Goal: Information Seeking & Learning: Learn about a topic

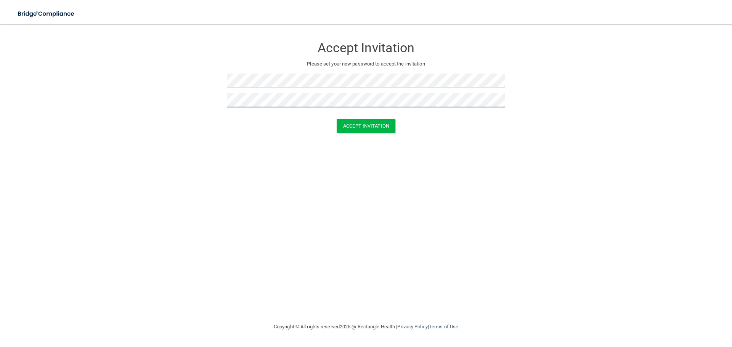
click at [337, 119] on button "Accept Invitation" at bounding box center [366, 126] width 59 height 14
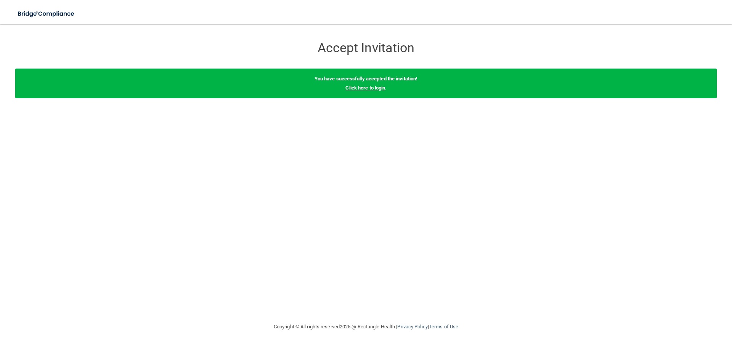
click at [367, 88] on link "Click here to login" at bounding box center [366, 88] width 40 height 6
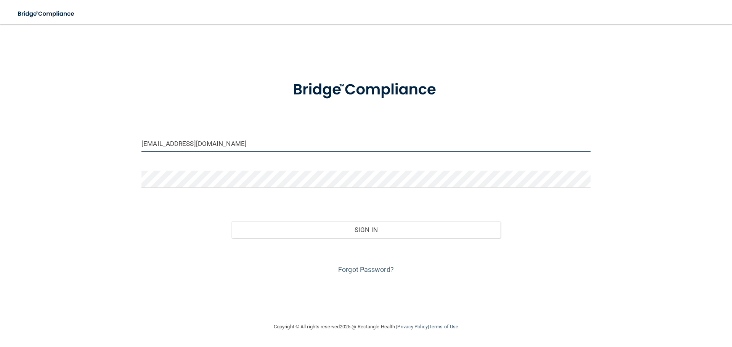
click at [288, 148] on input "[EMAIL_ADDRESS][DOMAIN_NAME]" at bounding box center [365, 143] width 449 height 17
click at [172, 143] on input "[EMAIL_ADDRESS][DOMAIN_NAME]" at bounding box center [365, 143] width 449 height 17
type input "[EMAIL_ADDRESS][DOMAIN_NAME]"
click at [387, 116] on form "[EMAIL_ADDRESS][DOMAIN_NAME] Invalid email/password. You don't have permission …" at bounding box center [365, 173] width 449 height 206
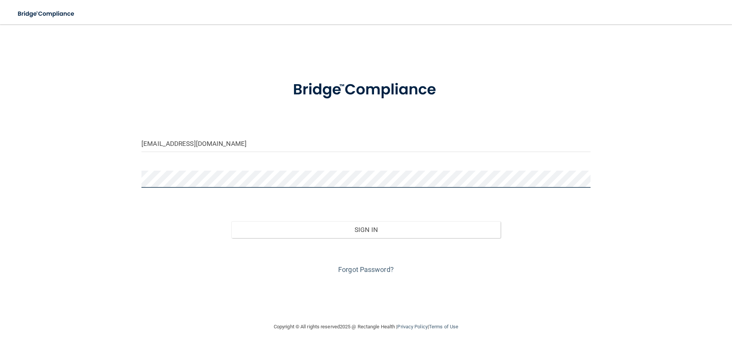
click at [77, 182] on div "[EMAIL_ADDRESS][DOMAIN_NAME] Invalid email/password. You don't have permission …" at bounding box center [366, 173] width 702 height 283
click at [232, 222] on button "Sign In" at bounding box center [367, 230] width 270 height 17
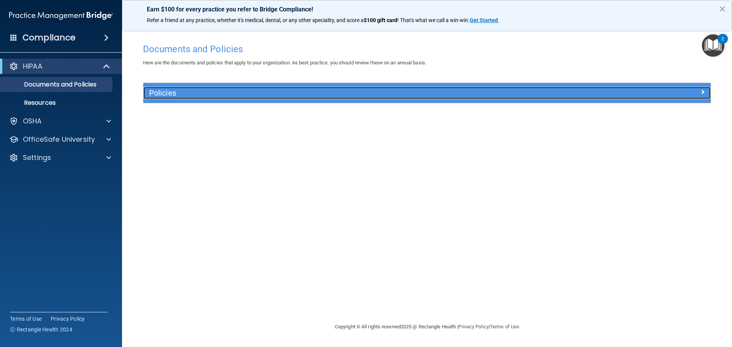
click at [236, 87] on div "Policies" at bounding box center [356, 93] width 426 height 12
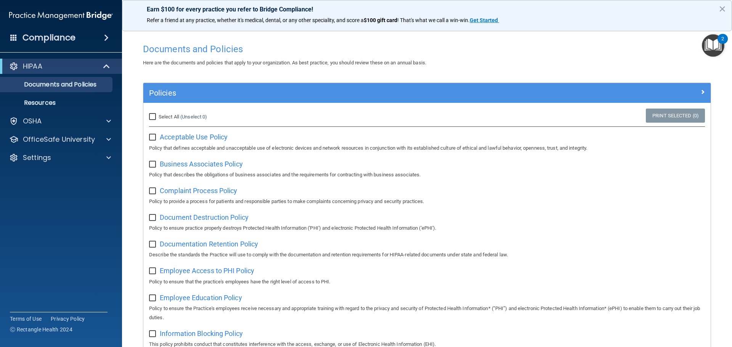
click at [155, 114] on label "Select All (Unselect 0) Unselect All" at bounding box center [178, 117] width 58 height 9
click at [154, 117] on input "Select All (Unselect 0) Unselect All" at bounding box center [153, 117] width 9 height 6
checkbox input "true"
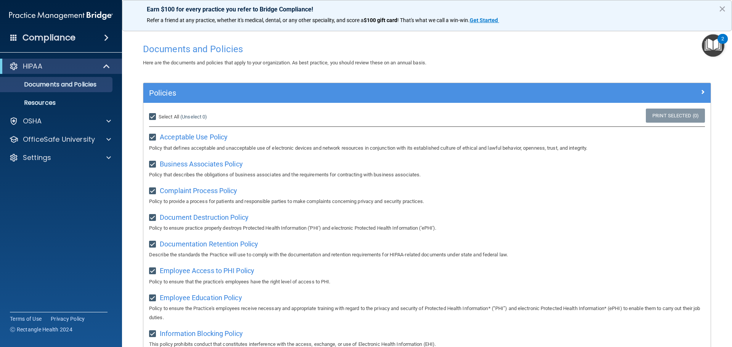
checkbox input "true"
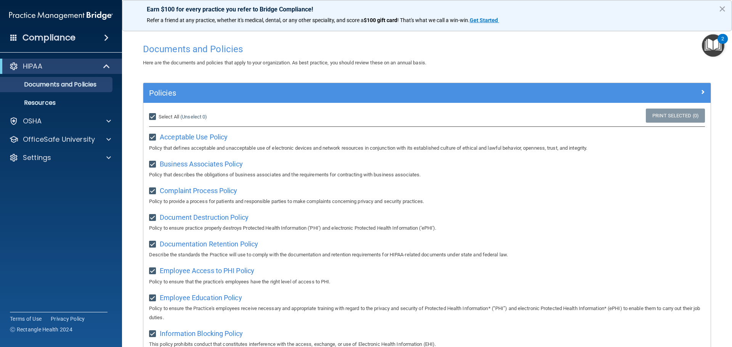
checkbox input "true"
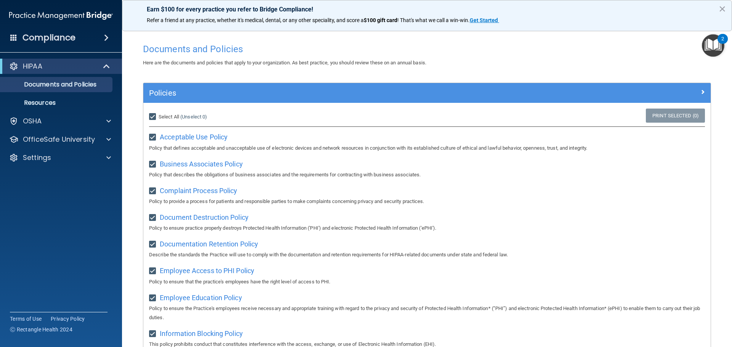
checkbox input "true"
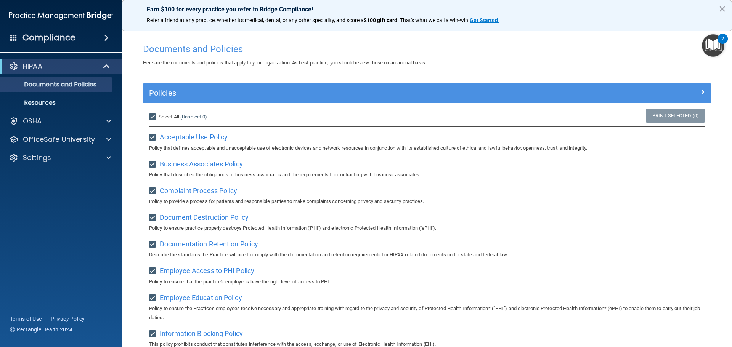
checkbox input "true"
click at [154, 117] on input "Select All (Unselect 21) Unselect All" at bounding box center [153, 117] width 9 height 6
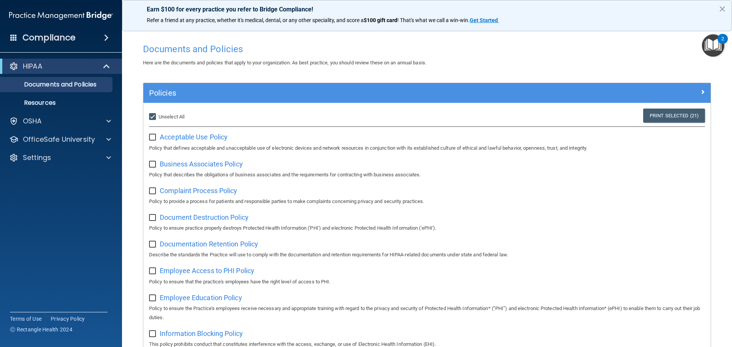
checkbox input "false"
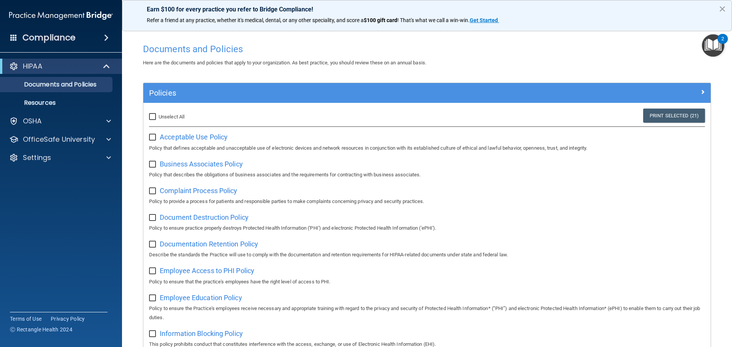
checkbox input "false"
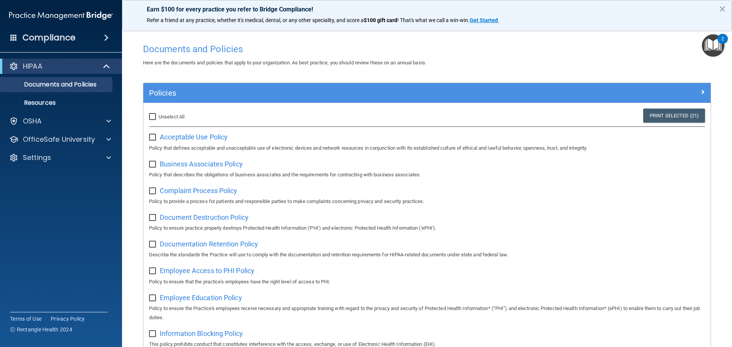
checkbox input "false"
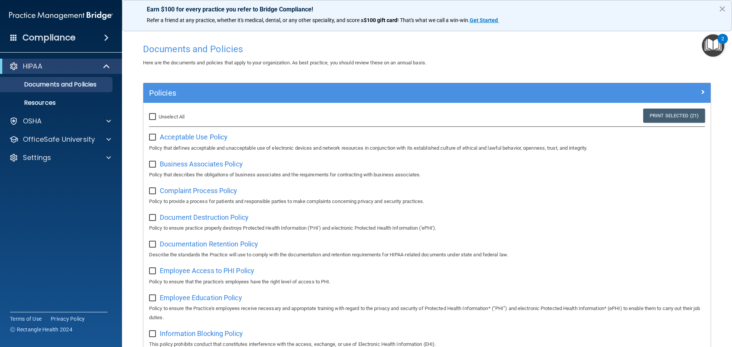
checkbox input "false"
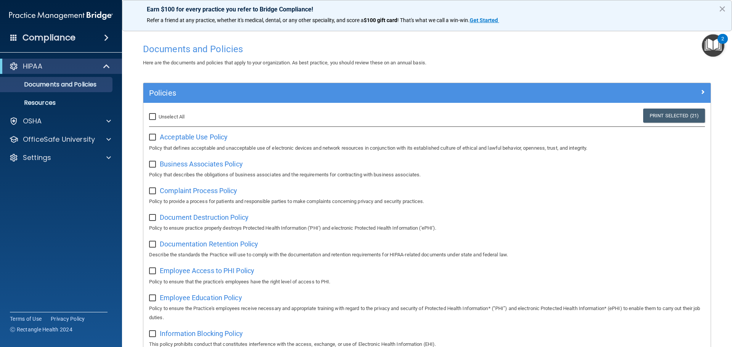
checkbox input "false"
click at [222, 135] on span "Acceptable Use Policy" at bounding box center [194, 137] width 68 height 8
click at [103, 119] on div at bounding box center [107, 121] width 19 height 9
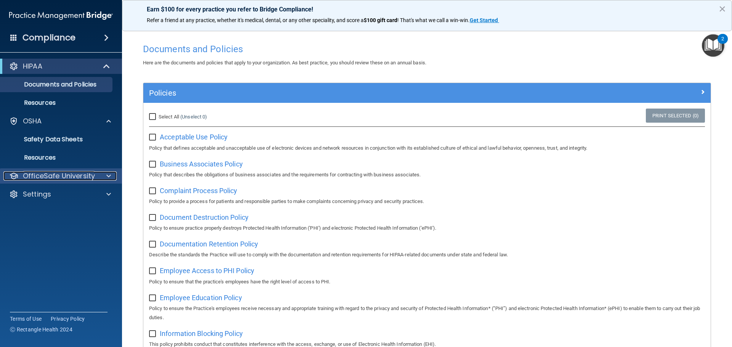
click at [84, 173] on p "OfficeSafe University" at bounding box center [59, 176] width 72 height 9
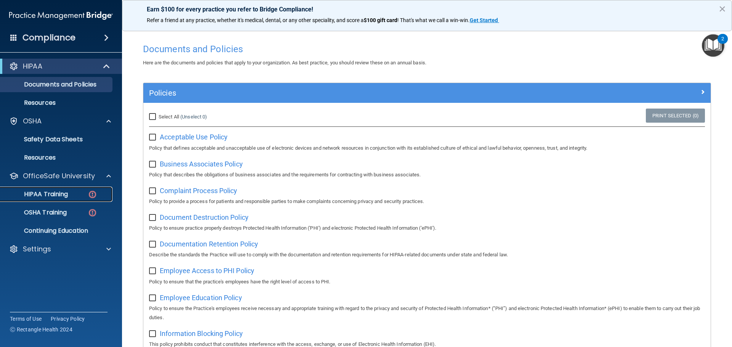
click at [53, 190] on link "HIPAA Training" at bounding box center [52, 194] width 120 height 15
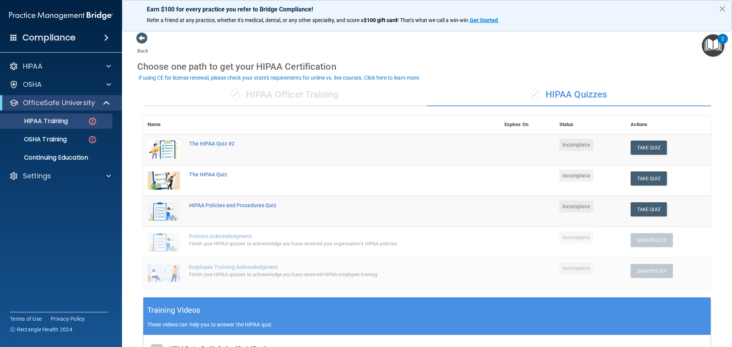
click at [302, 91] on div "✓ HIPAA Officer Training" at bounding box center [285, 95] width 284 height 23
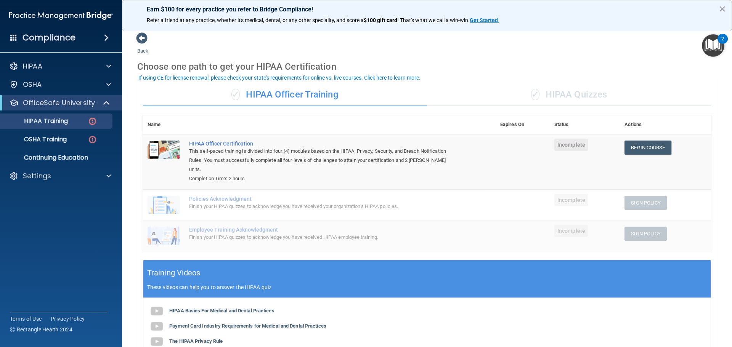
click at [554, 95] on div "✓ HIPAA Quizzes" at bounding box center [569, 95] width 284 height 23
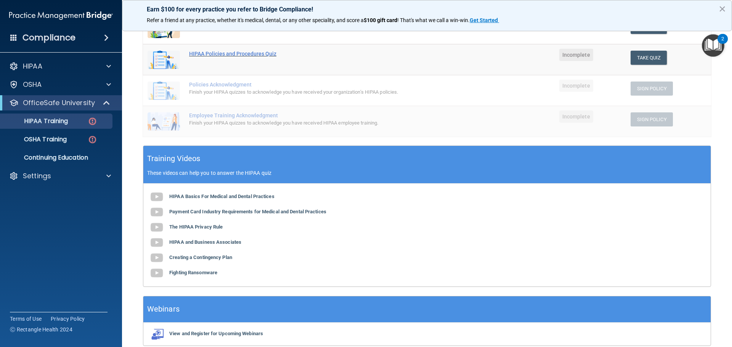
scroll to position [153, 0]
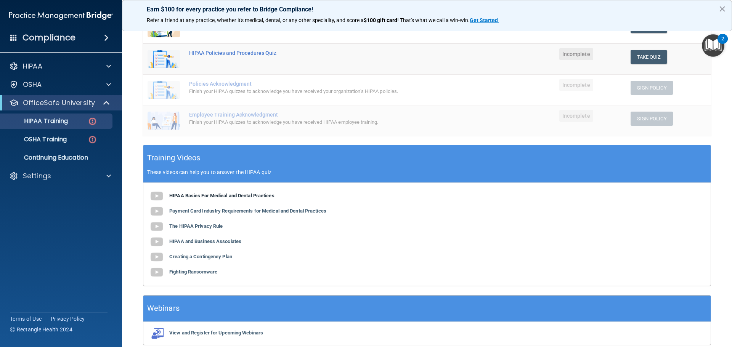
click at [152, 195] on img at bounding box center [156, 196] width 15 height 15
